Goal: Transaction & Acquisition: Purchase product/service

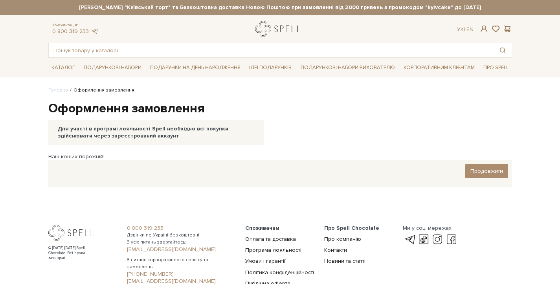
click at [276, 29] on link "logo" at bounding box center [279, 29] width 49 height 16
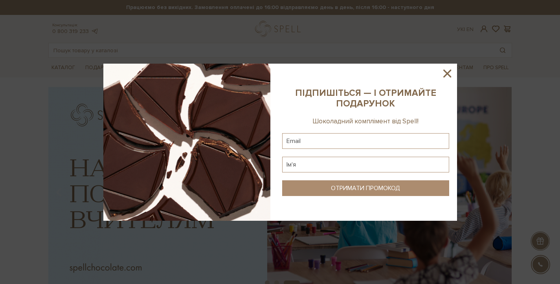
click at [443, 68] on icon at bounding box center [446, 73] width 13 height 13
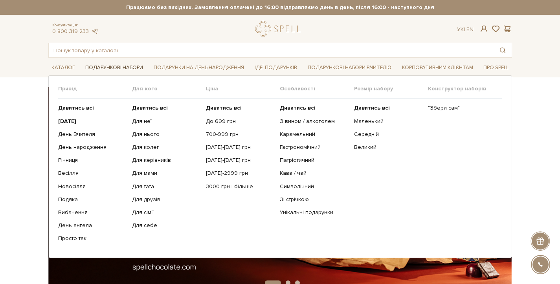
click at [110, 64] on link "Подарункові набори" at bounding box center [114, 68] width 64 height 12
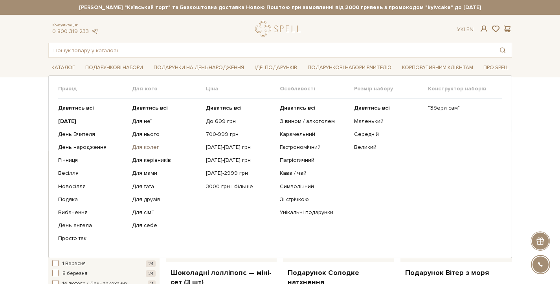
click at [148, 146] on link "Для колег" at bounding box center [166, 147] width 68 height 7
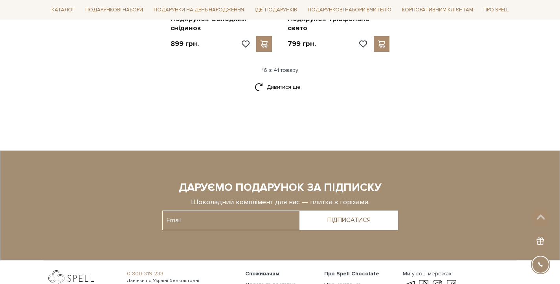
scroll to position [1094, 0]
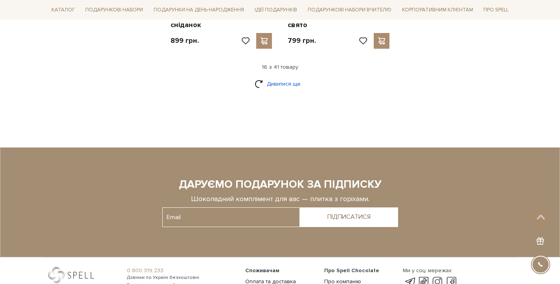
click at [292, 77] on link "Дивитися ще" at bounding box center [280, 84] width 51 height 14
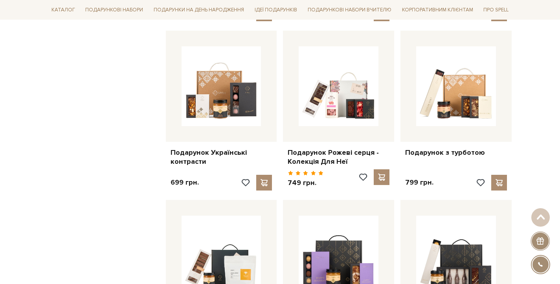
scroll to position [788, 0]
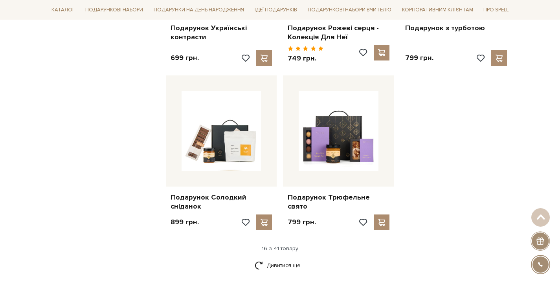
scroll to position [957, 0]
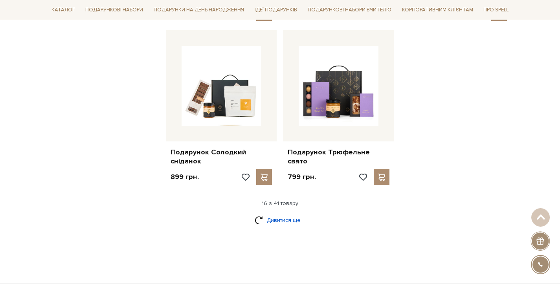
click at [294, 213] on link "Дивитися ще" at bounding box center [280, 220] width 51 height 14
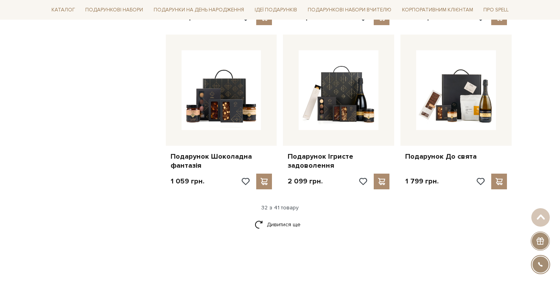
scroll to position [1773, 0]
click at [273, 218] on link "Дивитися ще" at bounding box center [280, 225] width 51 height 14
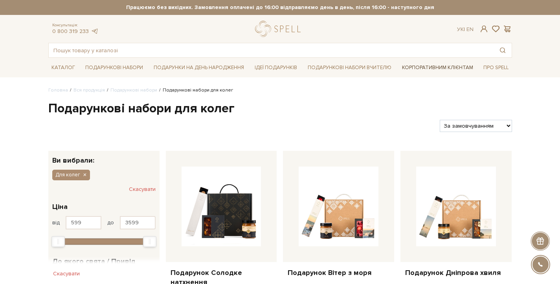
scroll to position [0, 0]
